Goal: Task Accomplishment & Management: Use online tool/utility

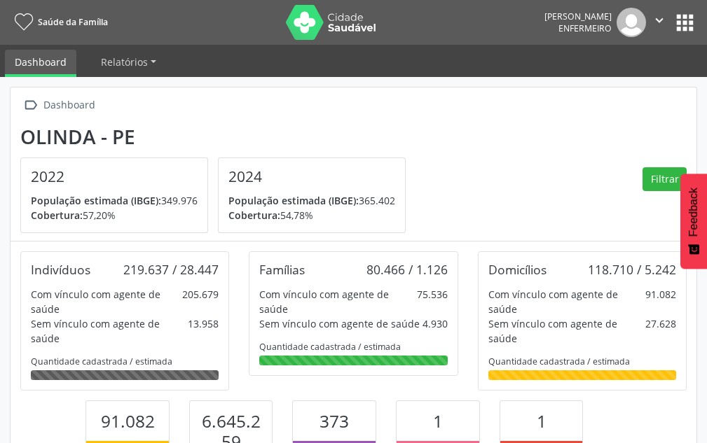
click at [41, 108] on div "Dashboard" at bounding box center [69, 105] width 57 height 20
click at [127, 66] on span "Relatórios" at bounding box center [124, 61] width 47 height 13
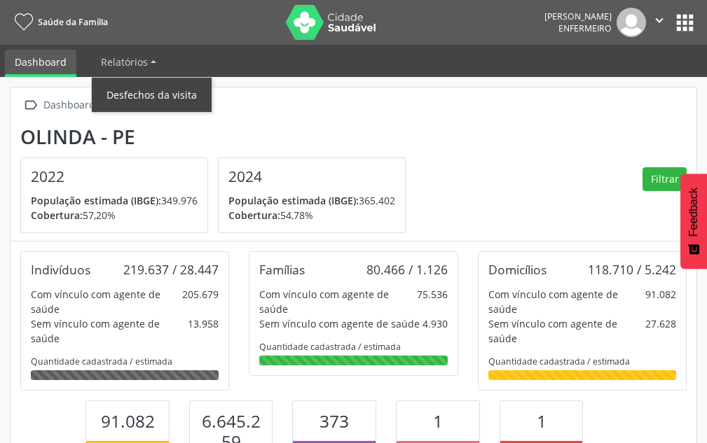
click at [129, 90] on link "Desfechos da visita" at bounding box center [152, 95] width 120 height 25
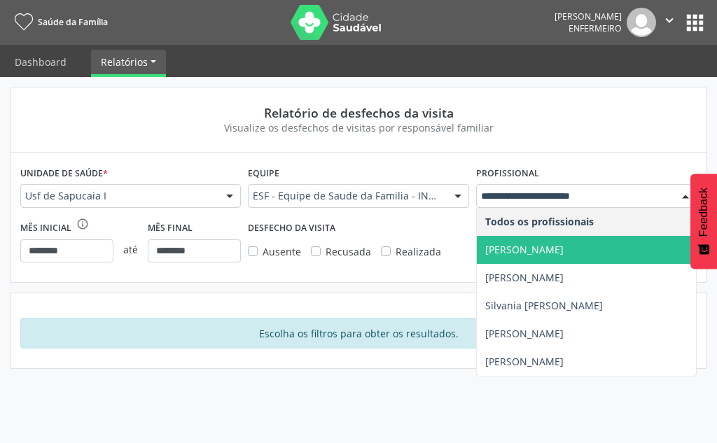
click at [518, 241] on span "[PERSON_NAME]" at bounding box center [586, 250] width 219 height 28
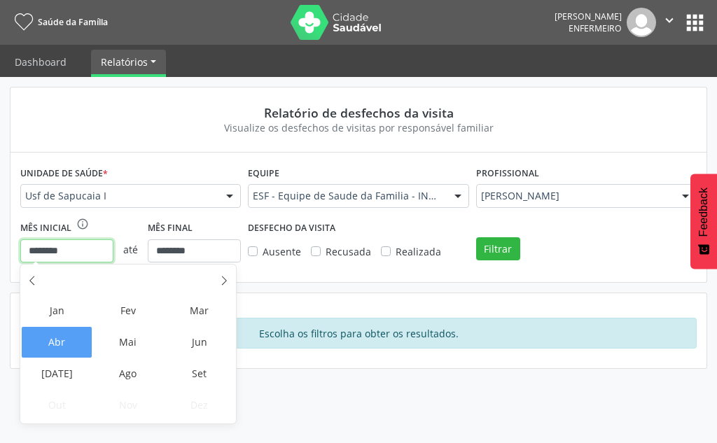
click at [71, 251] on input "********" at bounding box center [66, 252] width 93 height 24
click at [146, 337] on span "Mai" at bounding box center [127, 342] width 71 height 31
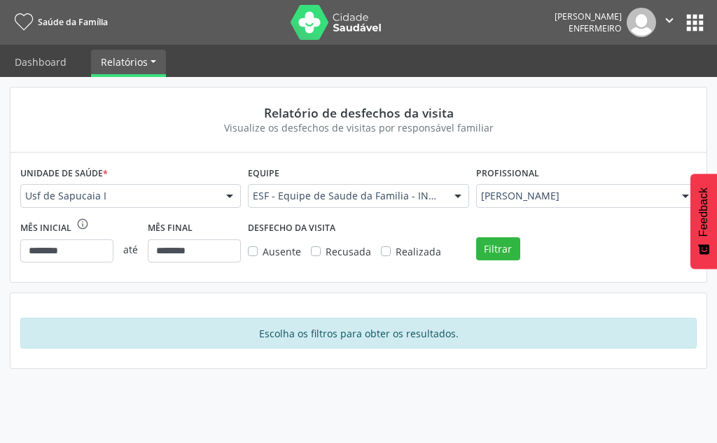
click at [408, 254] on span "Realizada" at bounding box center [419, 251] width 46 height 13
click at [479, 251] on button "Filtrar" at bounding box center [498, 249] width 44 height 24
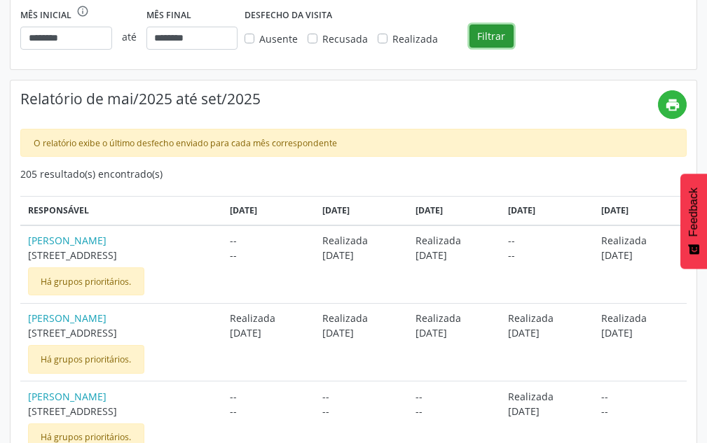
scroll to position [205, 0]
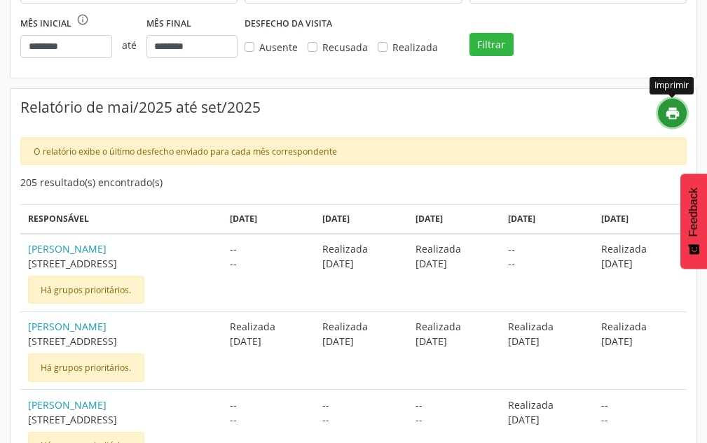
click at [679, 111] on icon "print" at bounding box center [672, 113] width 15 height 15
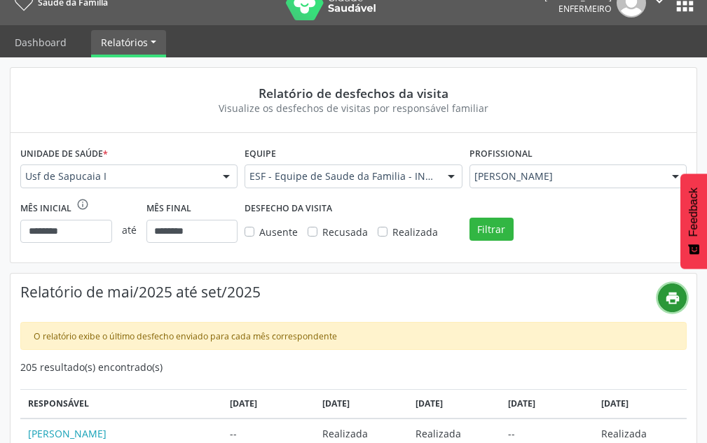
scroll to position [0, 0]
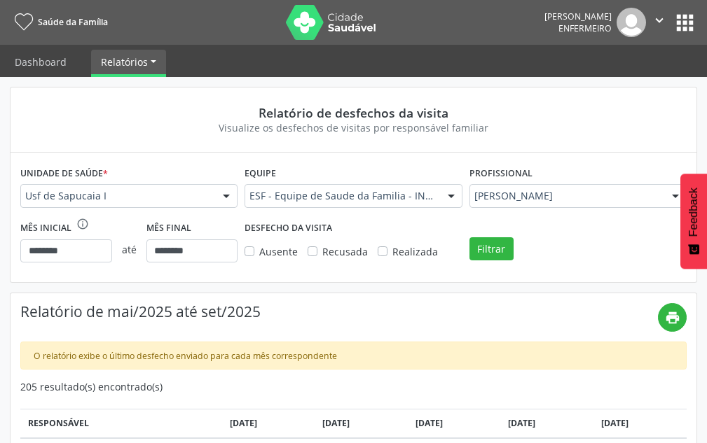
click at [323, 256] on span "Recusada" at bounding box center [345, 251] width 46 height 13
click at [253, 257] on div "Ausente" at bounding box center [270, 251] width 53 height 15
click at [261, 253] on span "Ausente" at bounding box center [278, 251] width 39 height 13
click at [506, 246] on button "Filtrar" at bounding box center [491, 249] width 44 height 24
click at [680, 316] on button "print" at bounding box center [672, 317] width 29 height 29
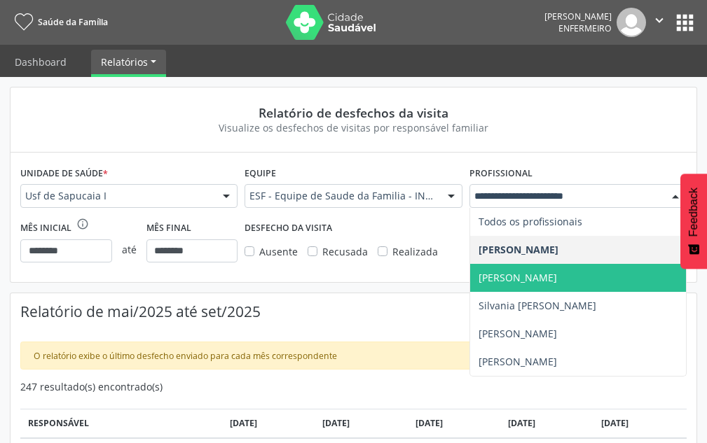
click at [525, 272] on span "[PERSON_NAME]" at bounding box center [517, 277] width 78 height 13
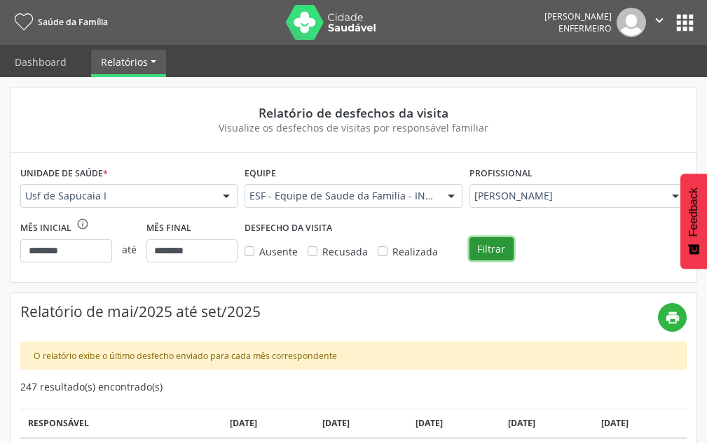
click at [506, 249] on button "Filtrar" at bounding box center [491, 249] width 44 height 24
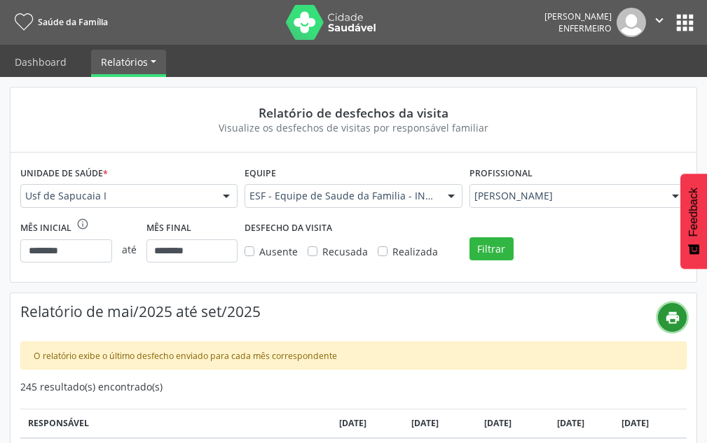
click at [674, 324] on icon "print" at bounding box center [672, 317] width 15 height 15
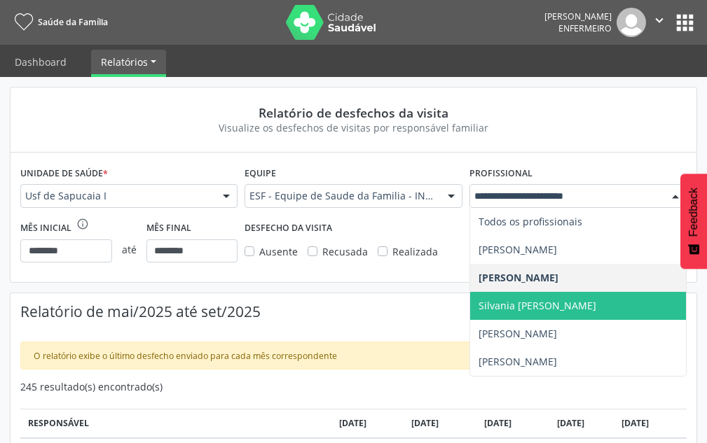
click at [518, 307] on span "Silvania [PERSON_NAME]" at bounding box center [537, 305] width 118 height 13
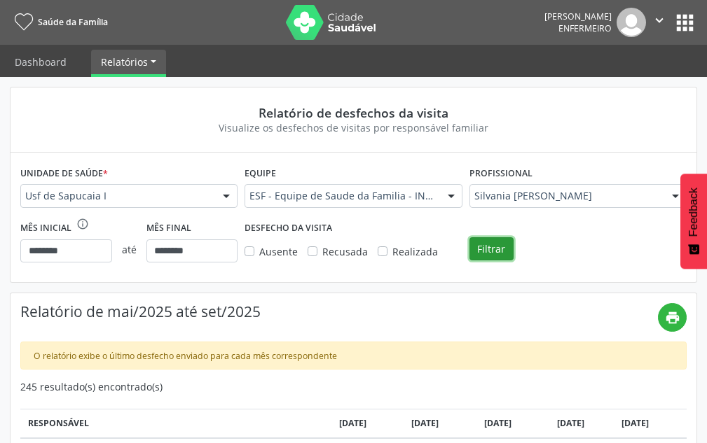
click at [485, 244] on button "Filtrar" at bounding box center [491, 249] width 44 height 24
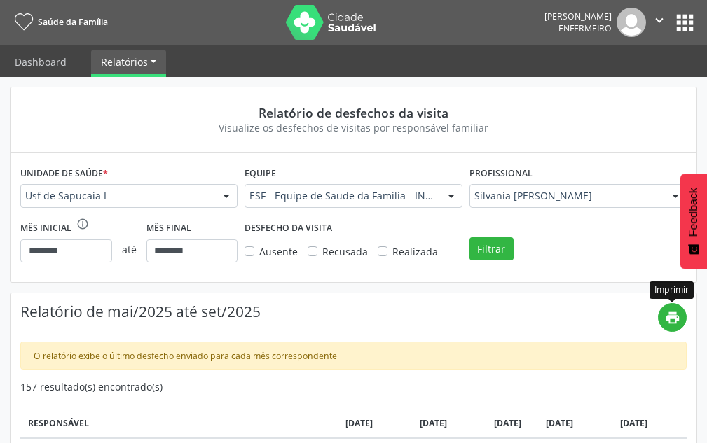
click at [686, 311] on div "print" at bounding box center [672, 317] width 29 height 29
click at [680, 314] on button "print" at bounding box center [672, 317] width 29 height 29
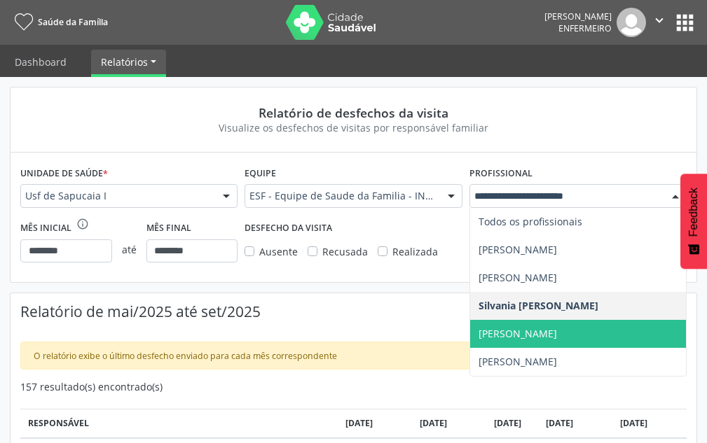
click at [506, 329] on span "[PERSON_NAME]" at bounding box center [517, 333] width 78 height 13
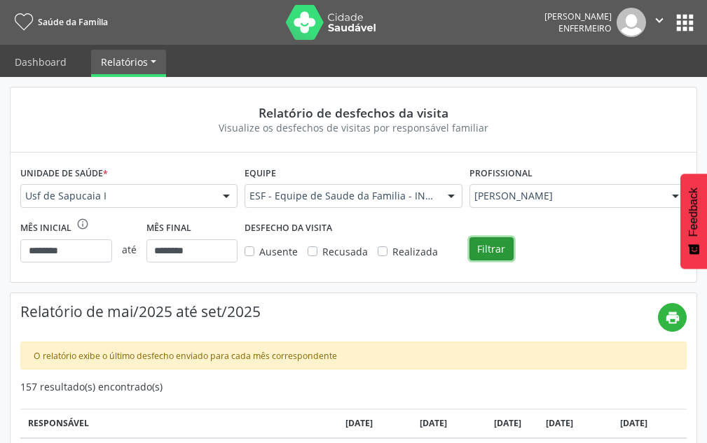
click at [493, 256] on button "Filtrar" at bounding box center [491, 249] width 44 height 24
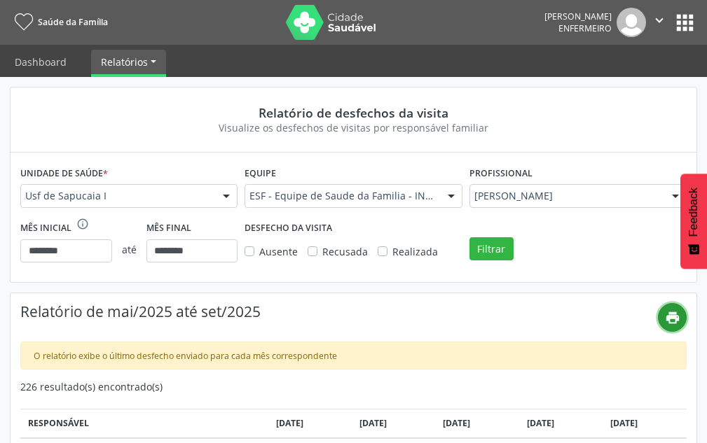
click at [671, 330] on button "print" at bounding box center [672, 317] width 29 height 29
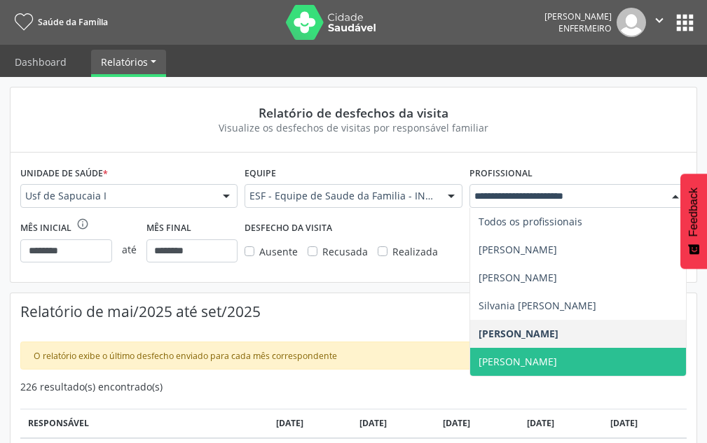
click at [523, 358] on span "[PERSON_NAME]" at bounding box center [517, 361] width 78 height 13
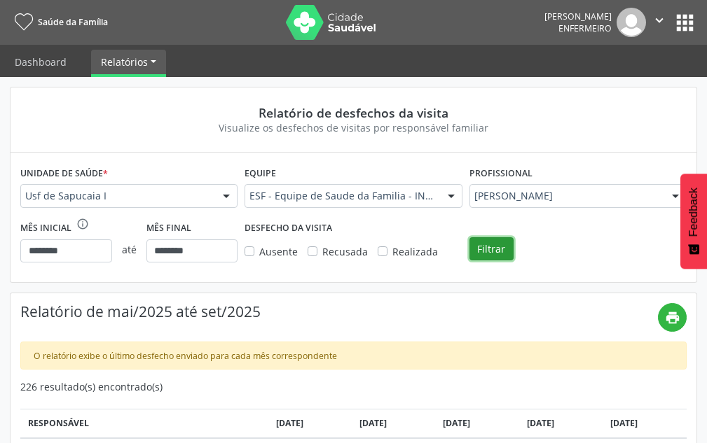
click at [493, 248] on button "Filtrar" at bounding box center [491, 249] width 44 height 24
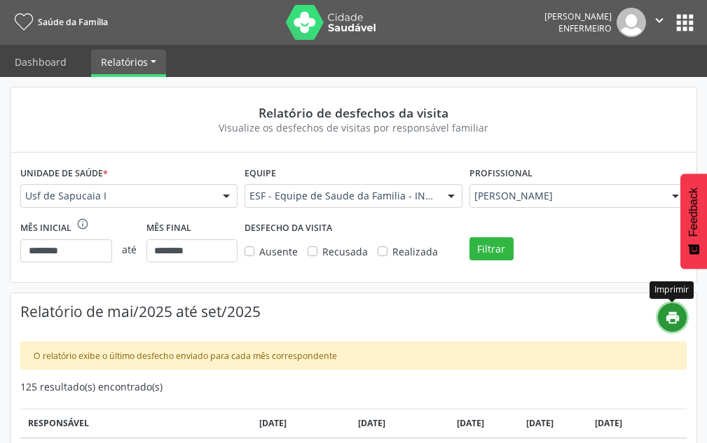
click at [676, 317] on icon "print" at bounding box center [672, 317] width 15 height 15
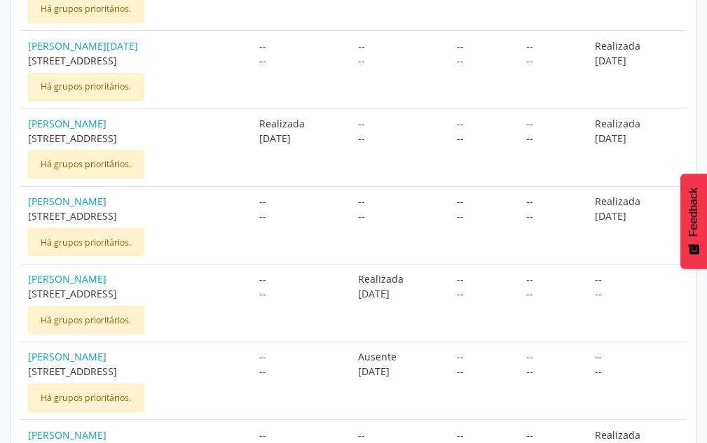
scroll to position [841, 0]
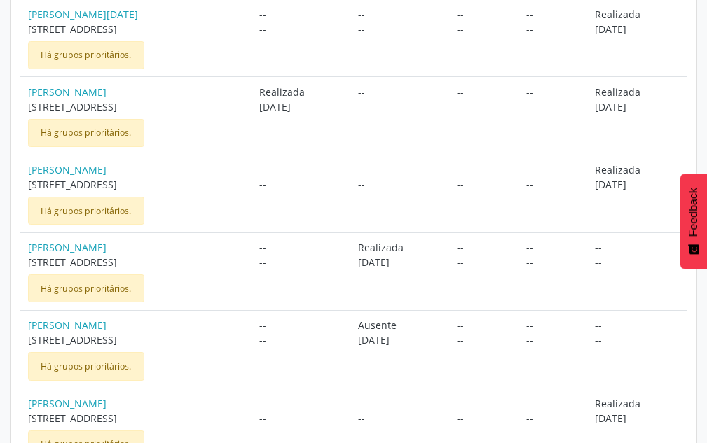
click at [99, 297] on div "Há grupos prioritários." at bounding box center [86, 289] width 116 height 28
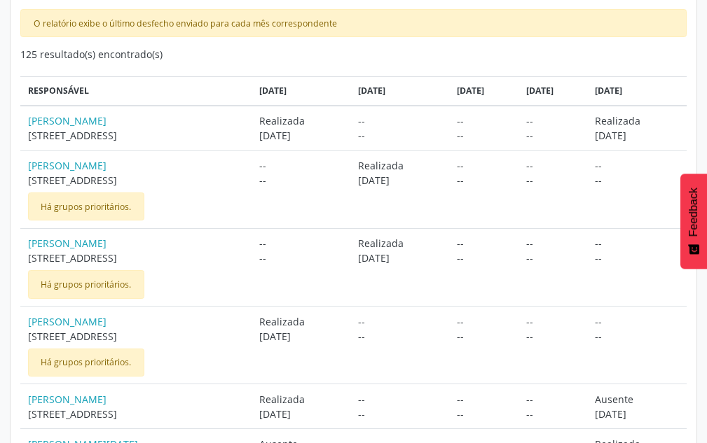
scroll to position [0, 0]
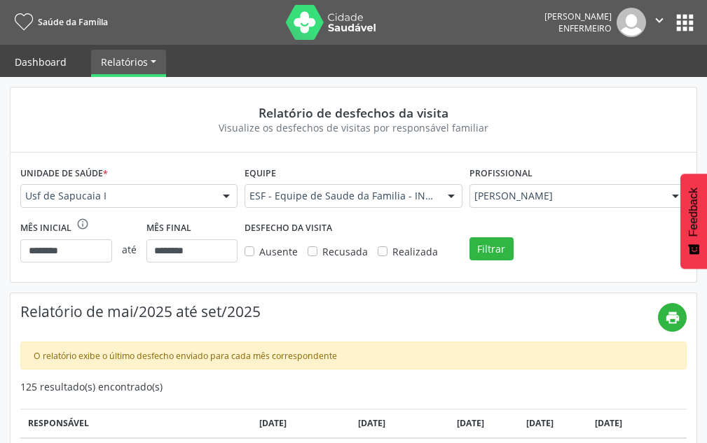
click at [55, 55] on link "Dashboard" at bounding box center [40, 62] width 71 height 25
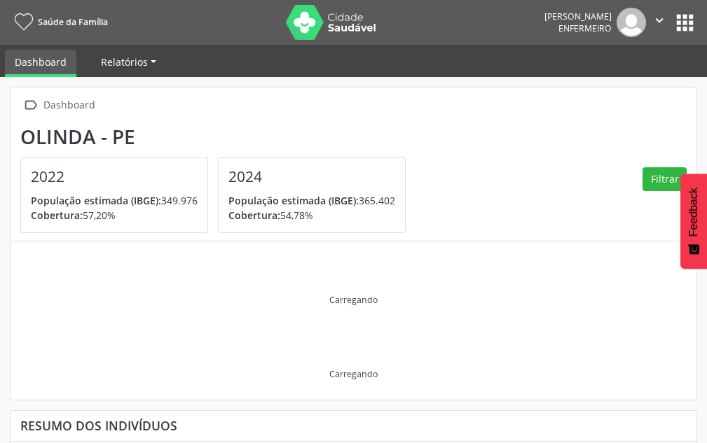
click at [140, 57] on span "Relatórios" at bounding box center [124, 61] width 47 height 13
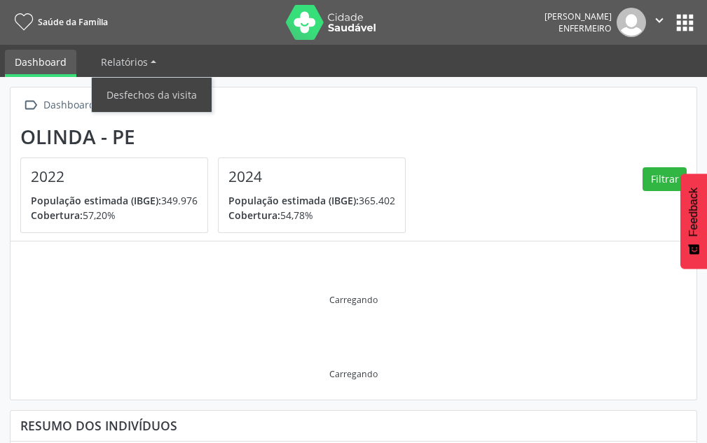
click at [684, 25] on button "apps" at bounding box center [684, 23] width 25 height 25
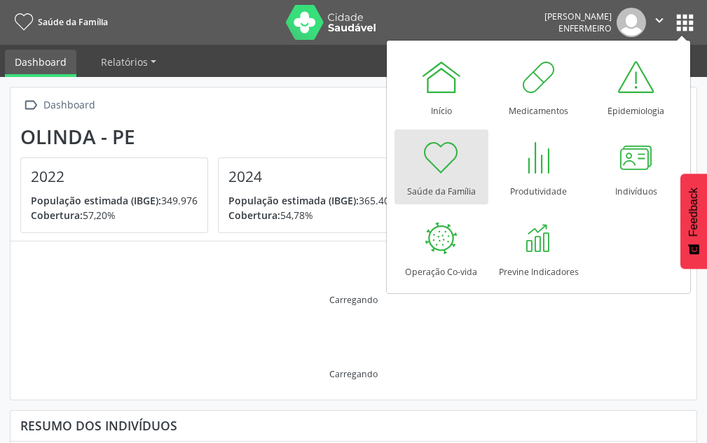
click at [286, 25] on img at bounding box center [331, 22] width 91 height 35
